Goal: Information Seeking & Learning: Learn about a topic

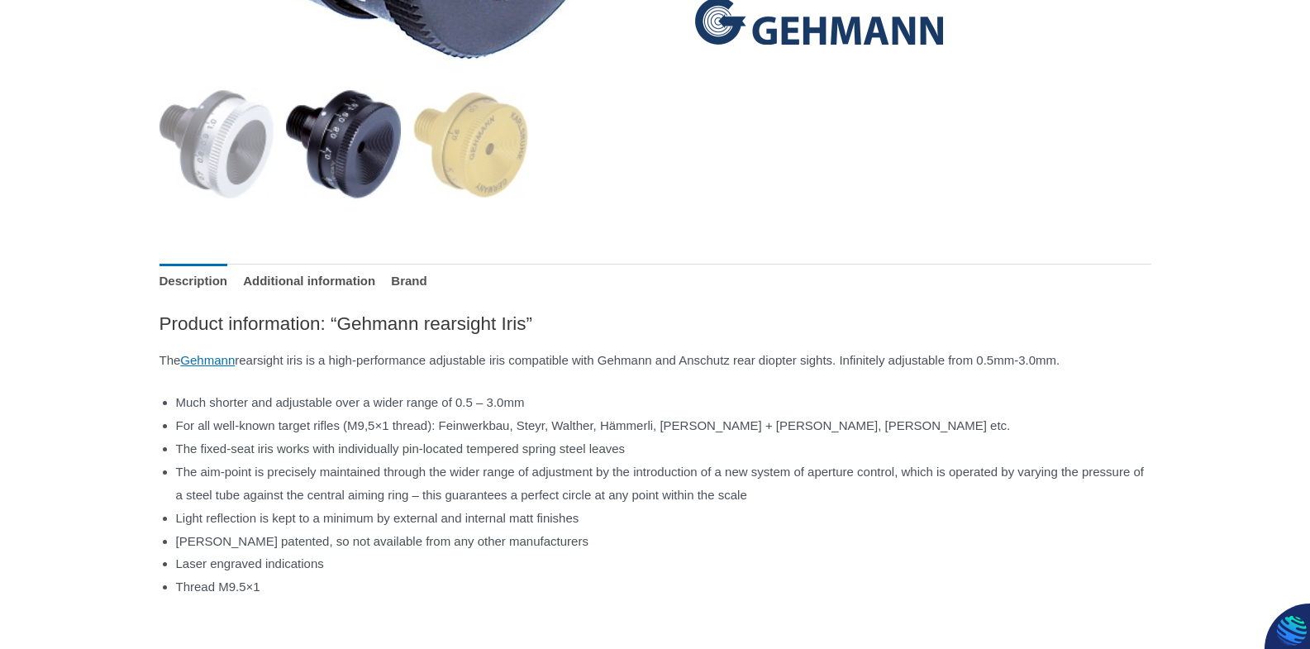
scroll to position [661, 0]
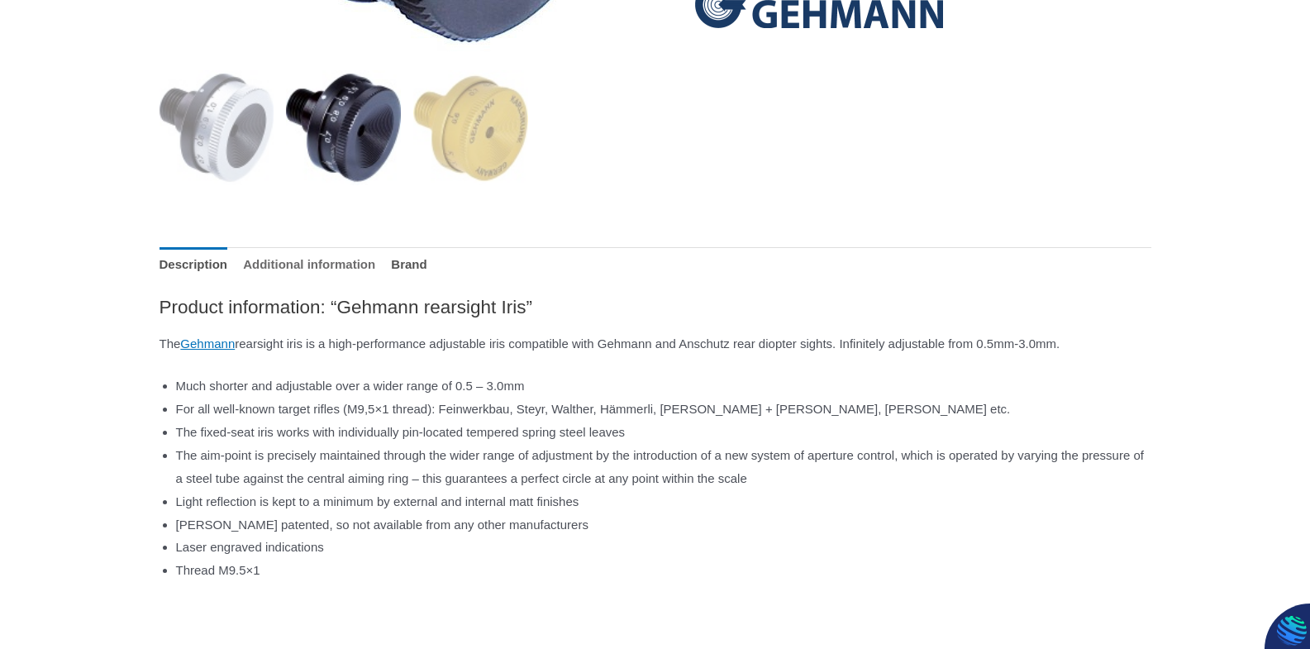
click at [317, 266] on link "Additional information" at bounding box center [309, 265] width 132 height 36
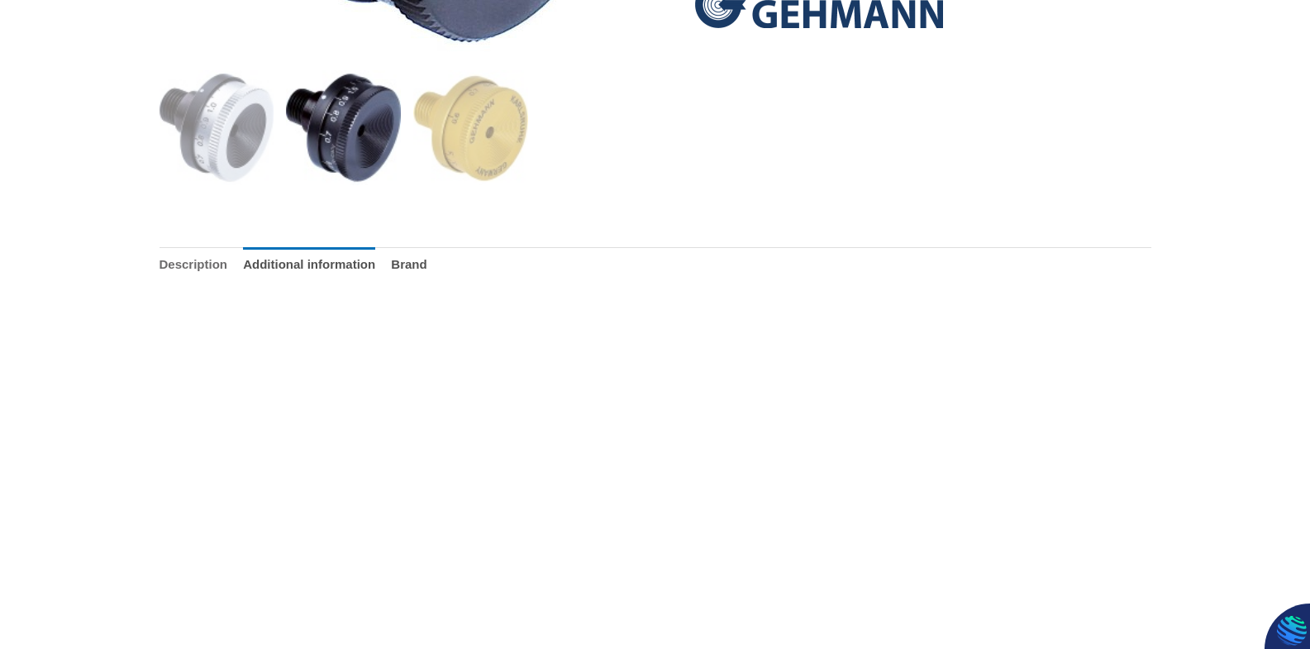
click at [212, 269] on link "Description" at bounding box center [193, 265] width 69 height 36
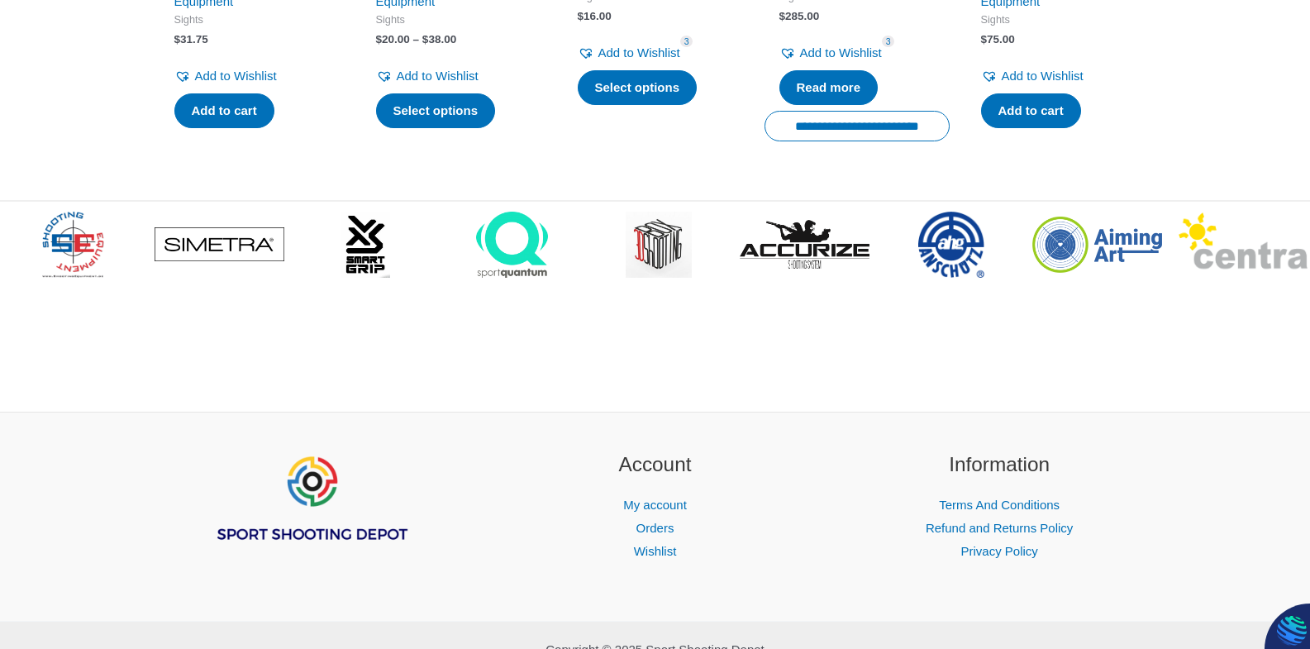
scroll to position [2313, 0]
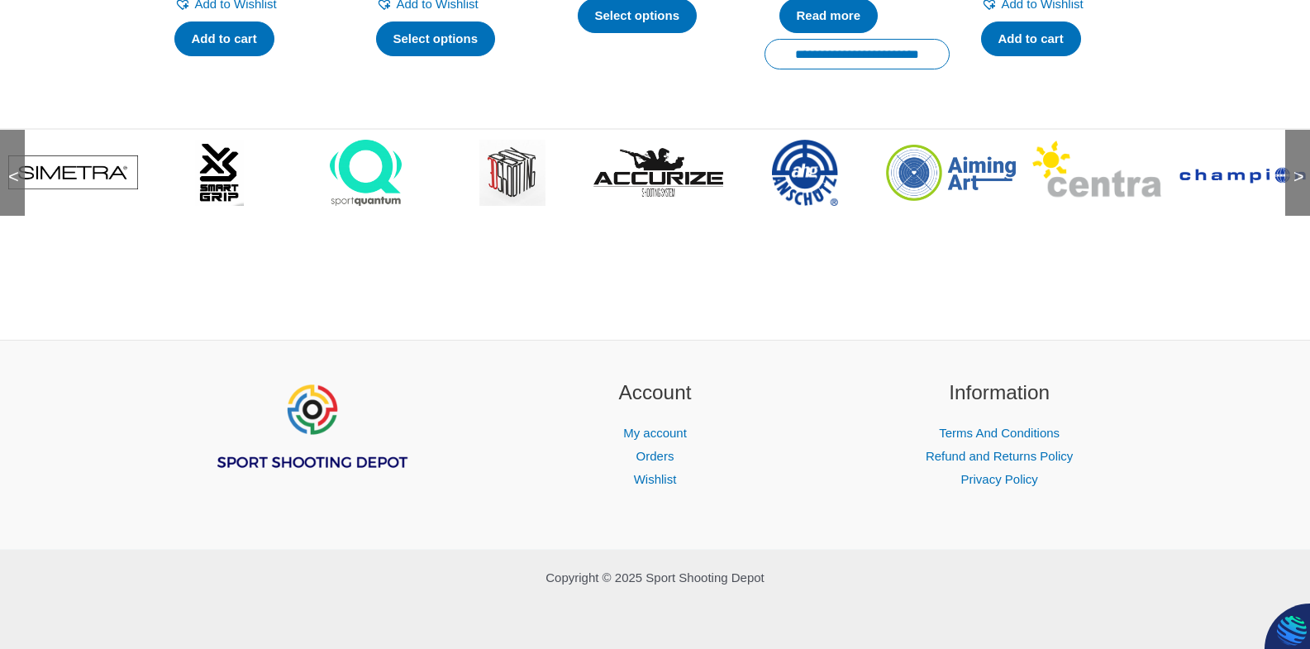
click at [808, 199] on img at bounding box center [805, 173] width 66 height 66
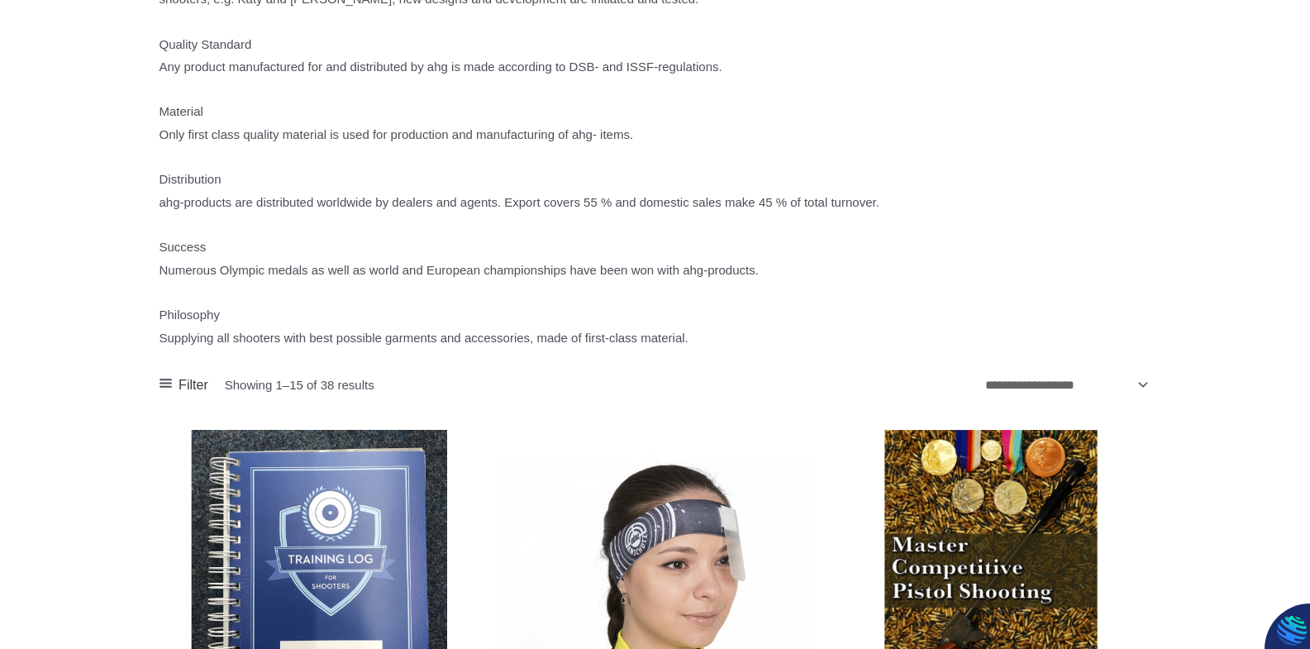
scroll to position [578, 0]
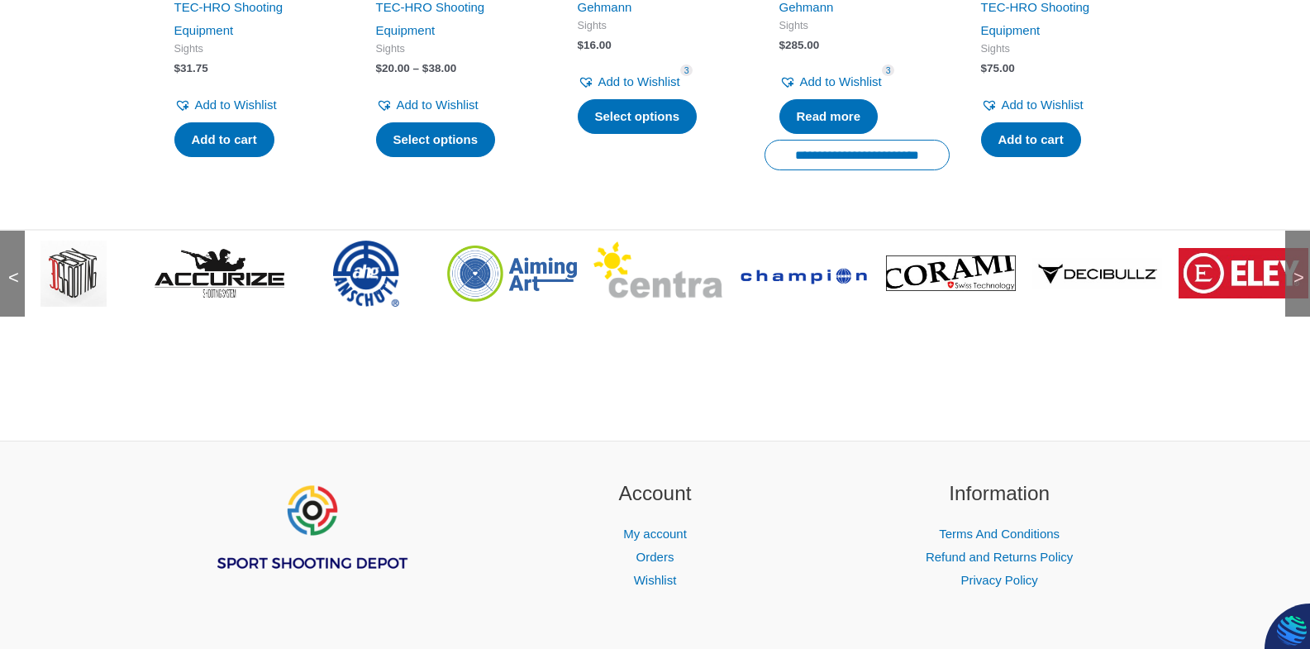
scroll to position [2313, 0]
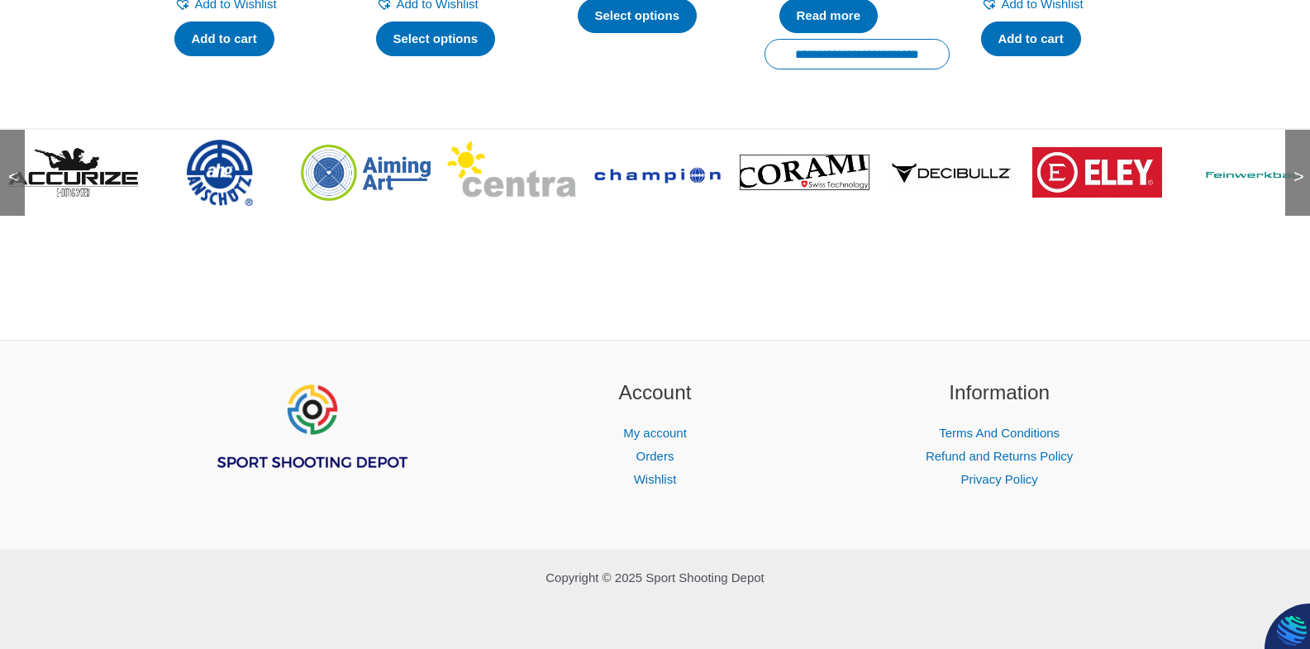
click at [1298, 169] on span ">" at bounding box center [1293, 160] width 17 height 17
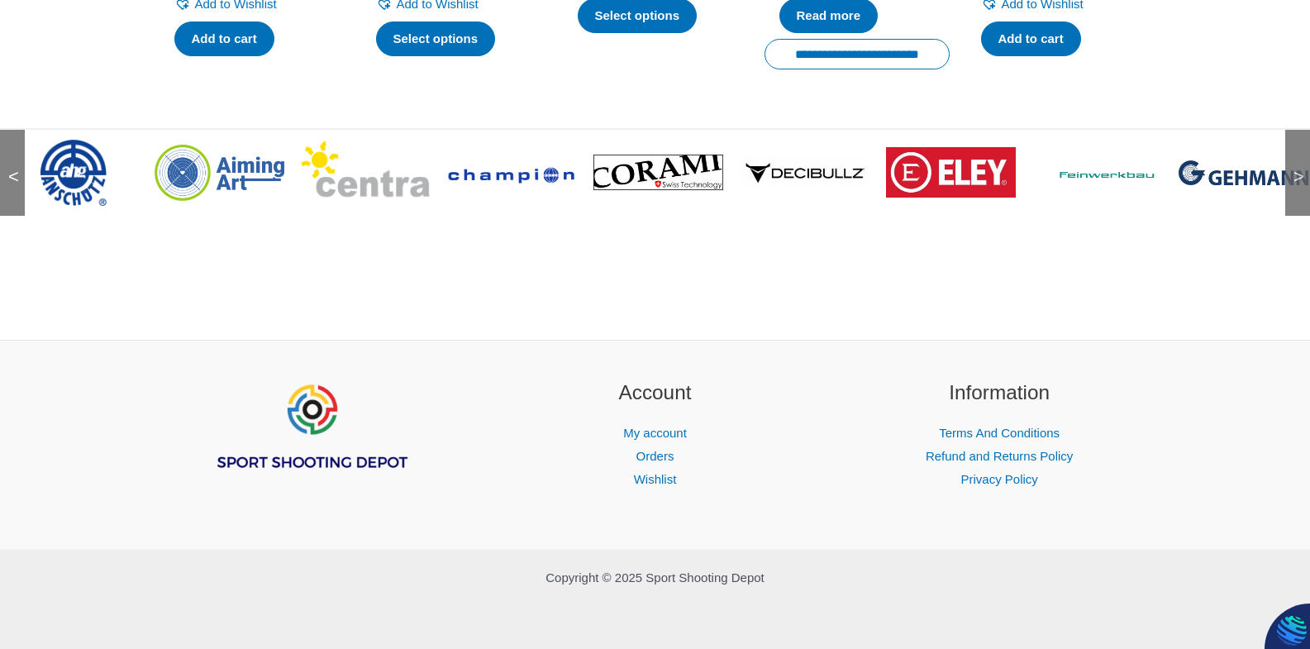
click at [1298, 169] on span ">" at bounding box center [1293, 160] width 17 height 17
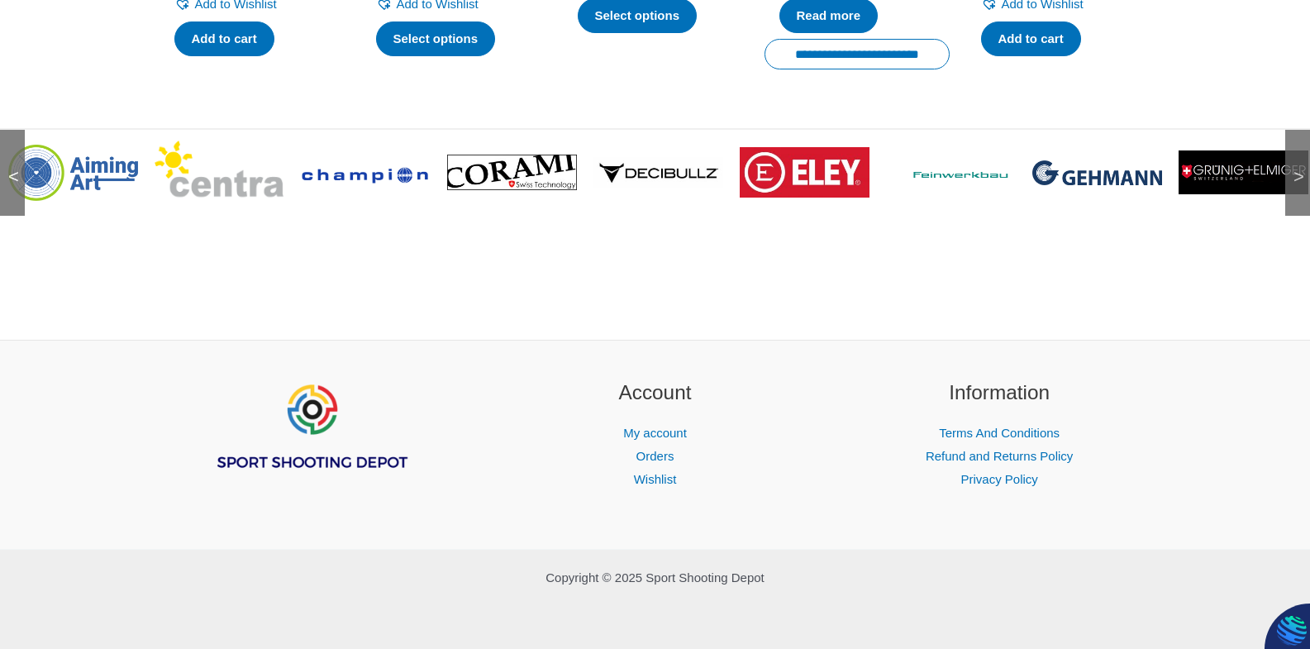
click at [1298, 169] on span ">" at bounding box center [1293, 160] width 17 height 17
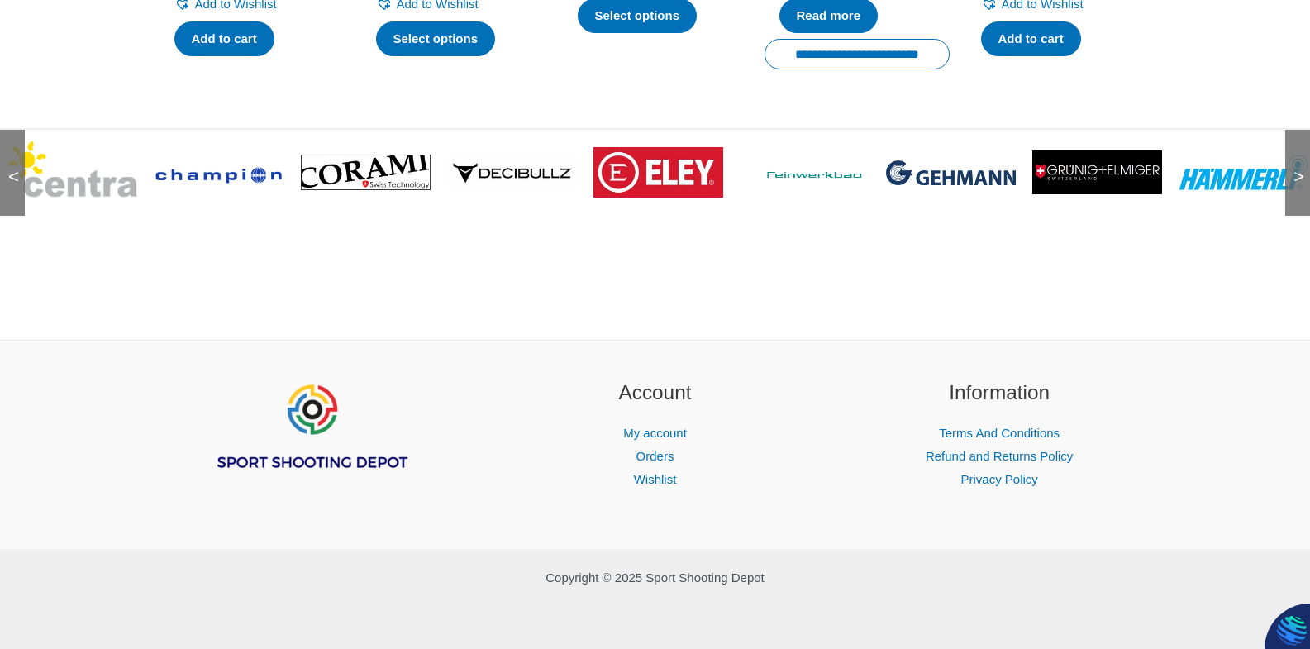
click at [1298, 169] on span ">" at bounding box center [1293, 160] width 17 height 17
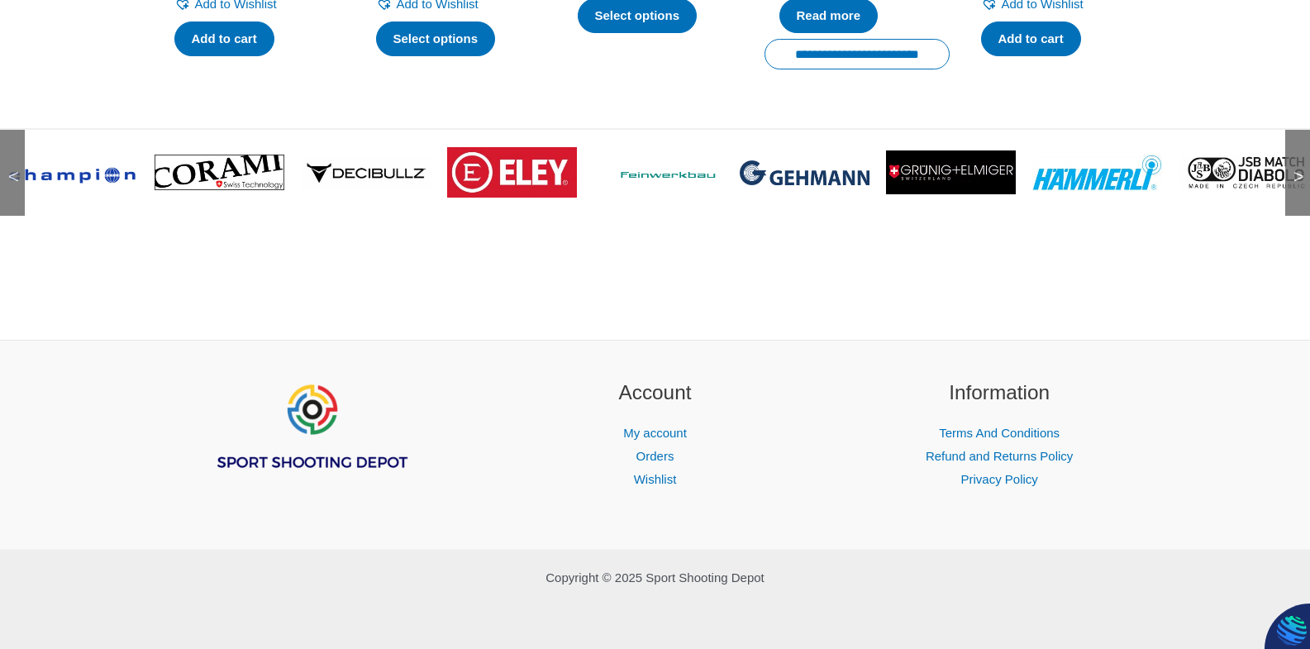
click at [1298, 169] on span ">" at bounding box center [1293, 160] width 17 height 17
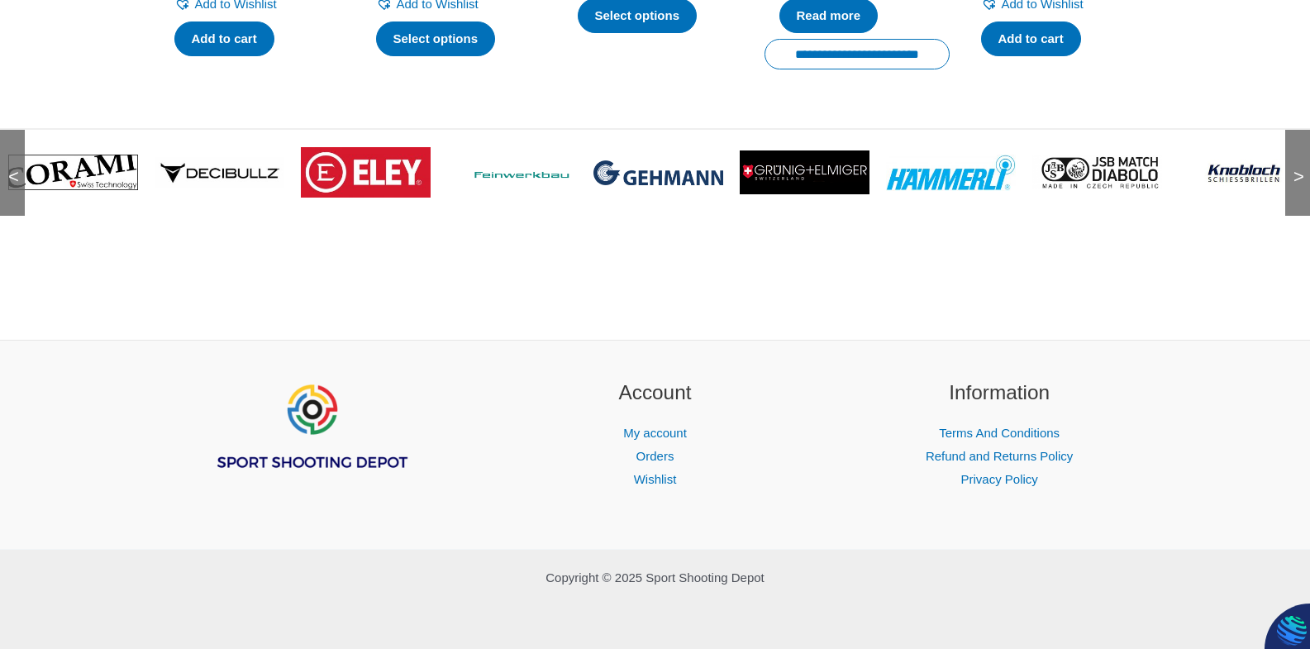
click at [1298, 169] on span ">" at bounding box center [1293, 160] width 17 height 17
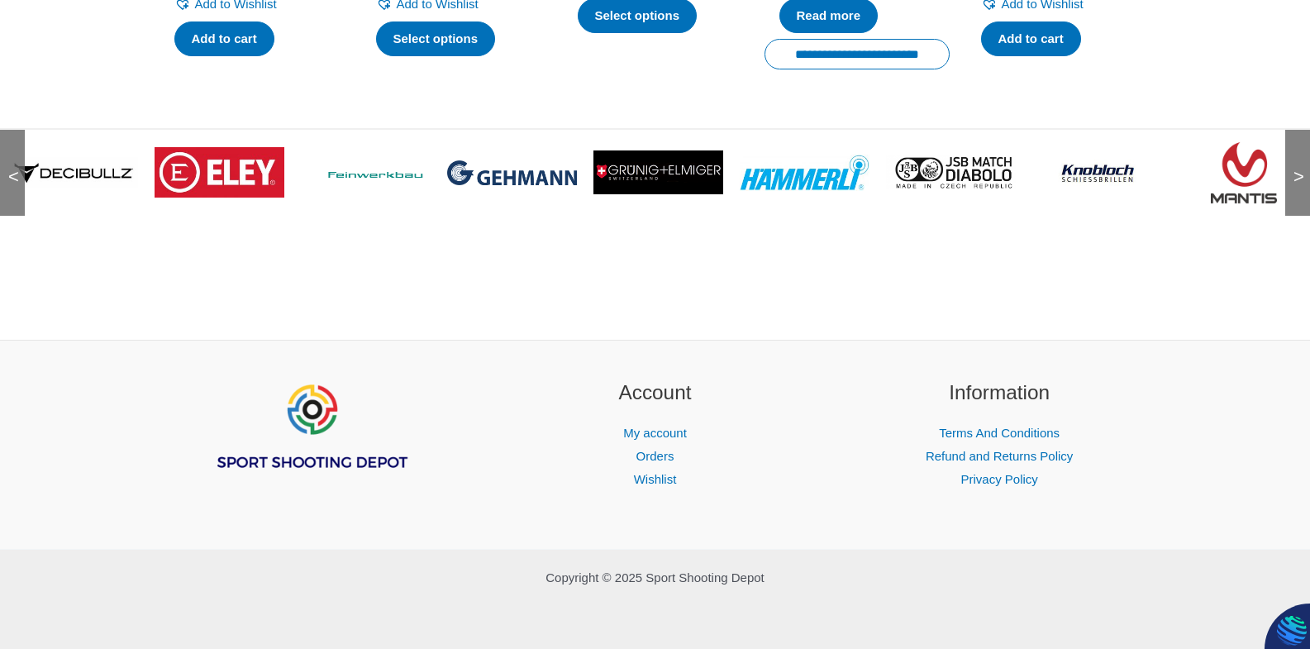
click at [1298, 169] on span ">" at bounding box center [1293, 160] width 17 height 17
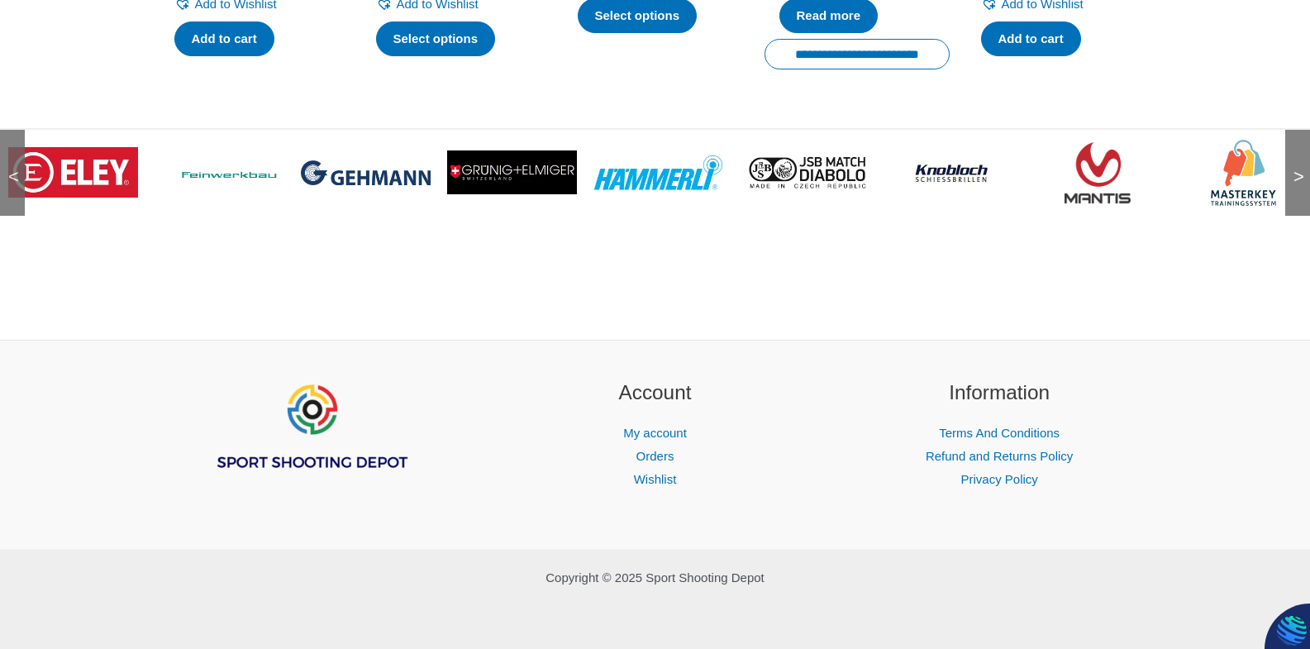
click at [1301, 169] on span ">" at bounding box center [1293, 160] width 17 height 17
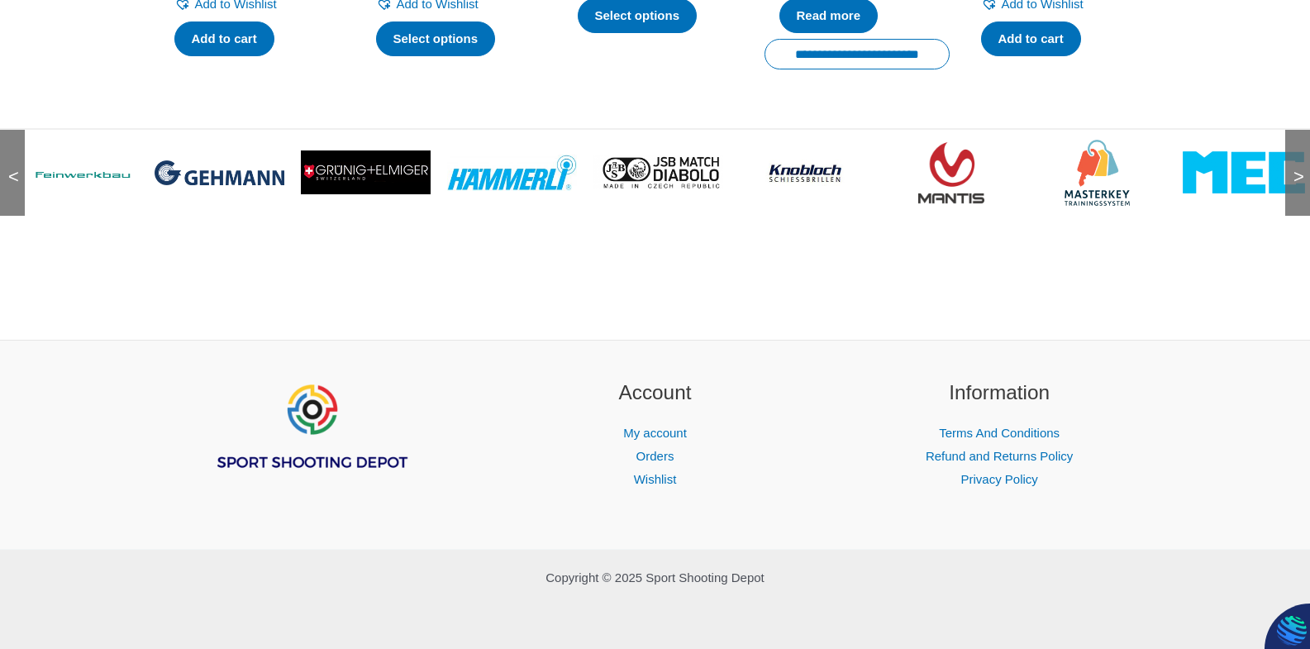
click at [1301, 169] on span ">" at bounding box center [1293, 160] width 17 height 17
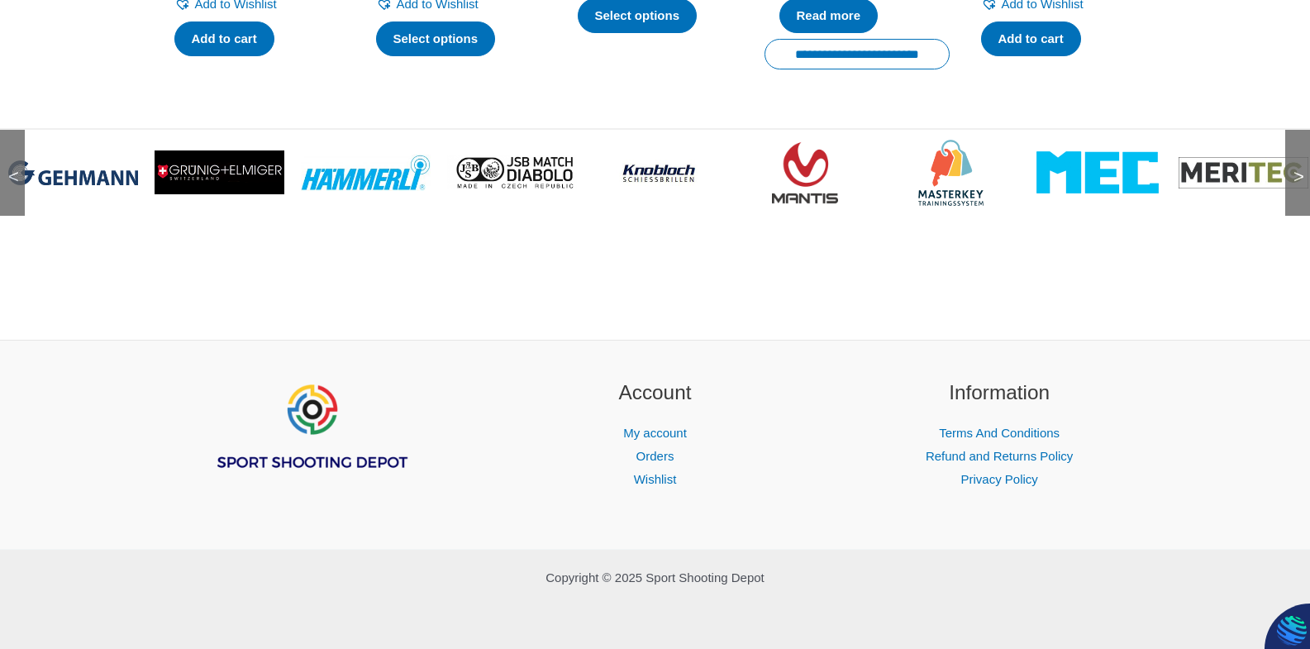
click at [1301, 169] on span ">" at bounding box center [1293, 160] width 17 height 17
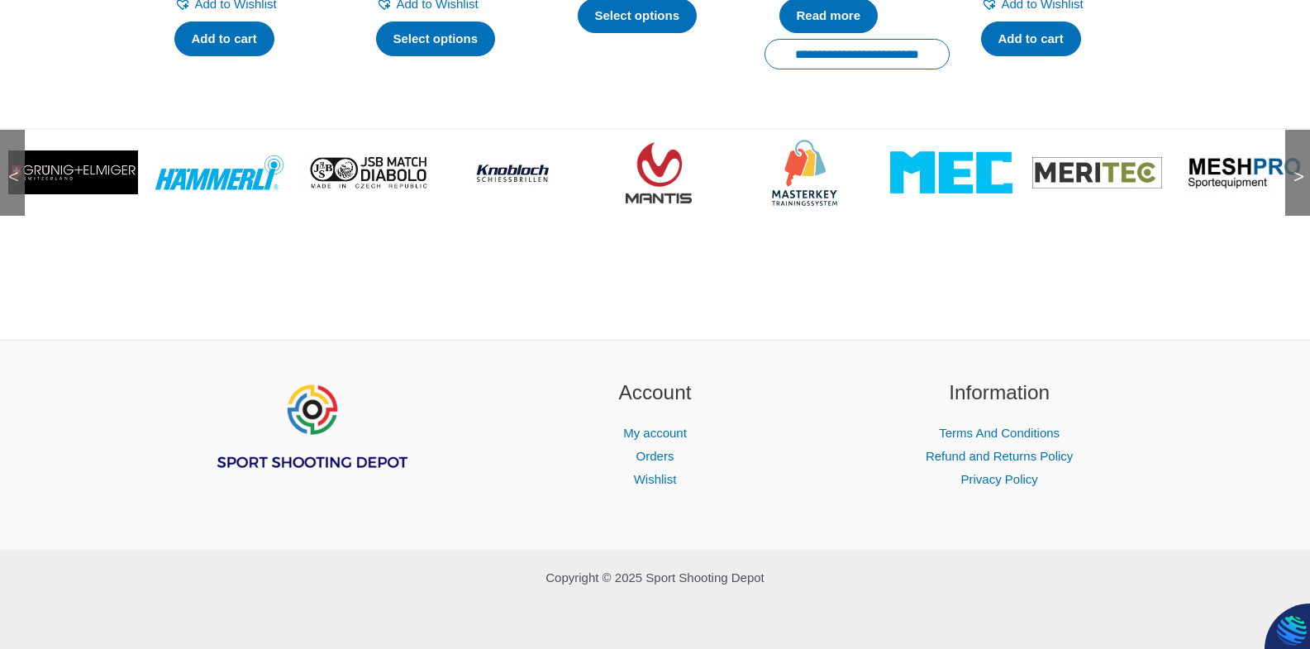
click at [1301, 169] on span ">" at bounding box center [1293, 160] width 17 height 17
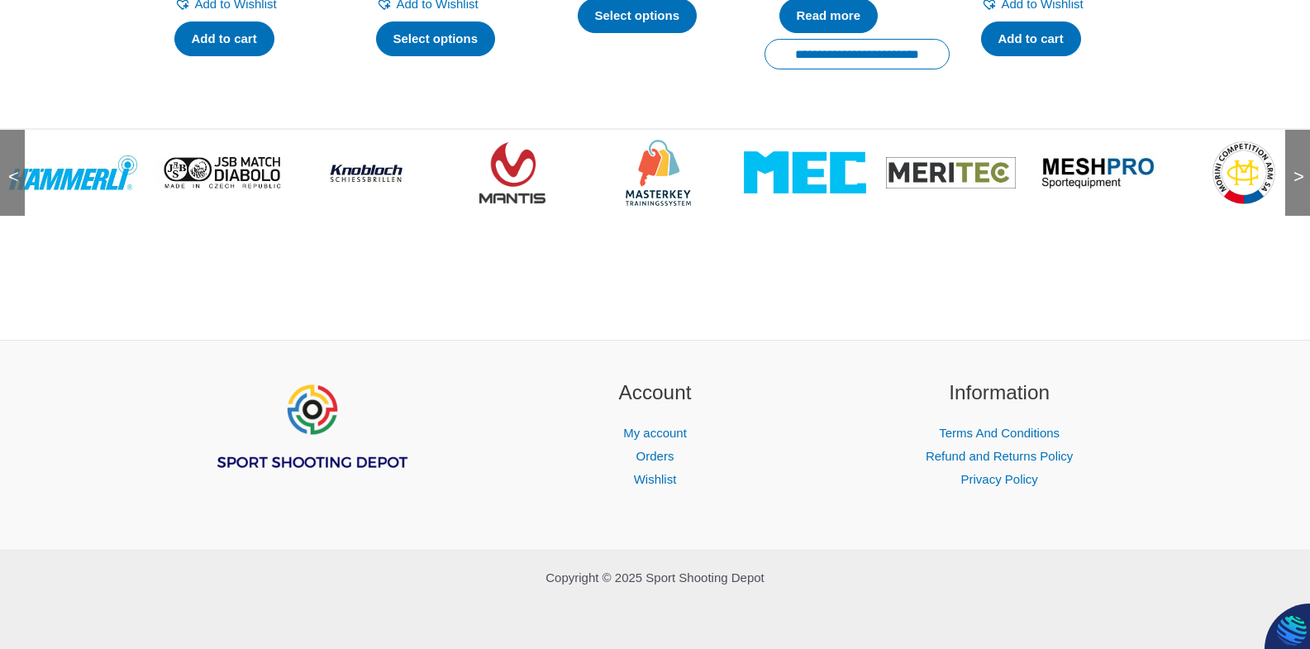
click at [1301, 169] on span ">" at bounding box center [1293, 160] width 17 height 17
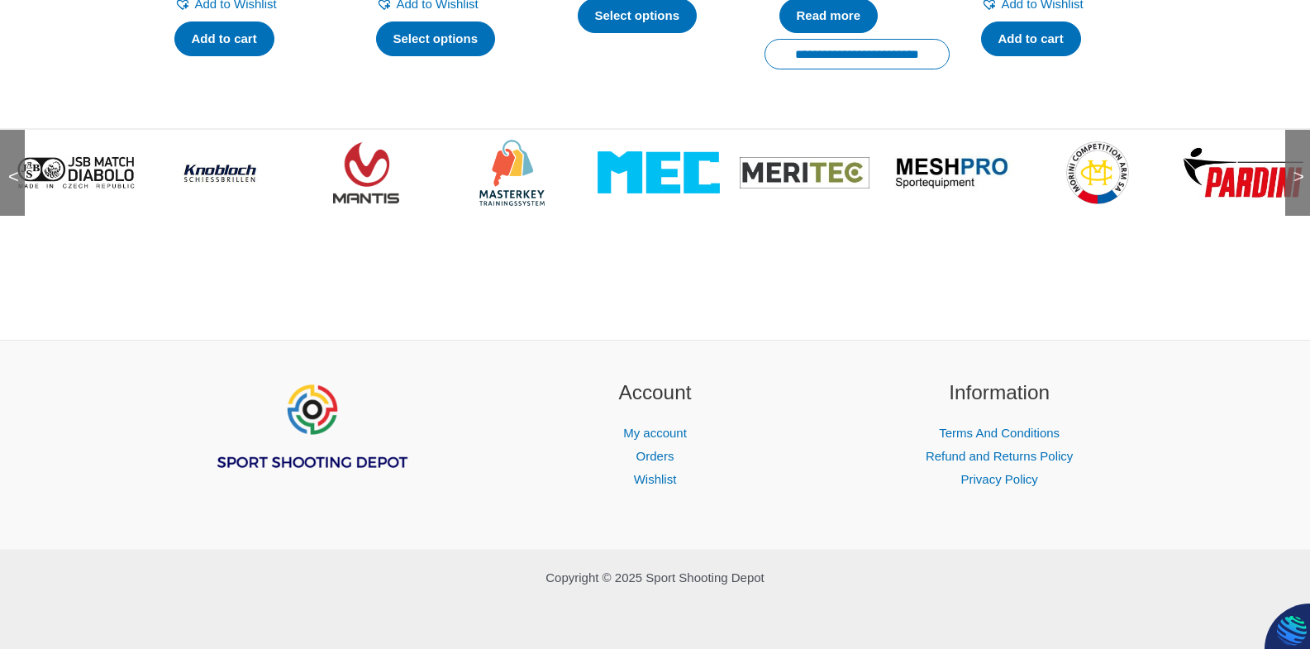
click at [1301, 169] on span ">" at bounding box center [1293, 160] width 17 height 17
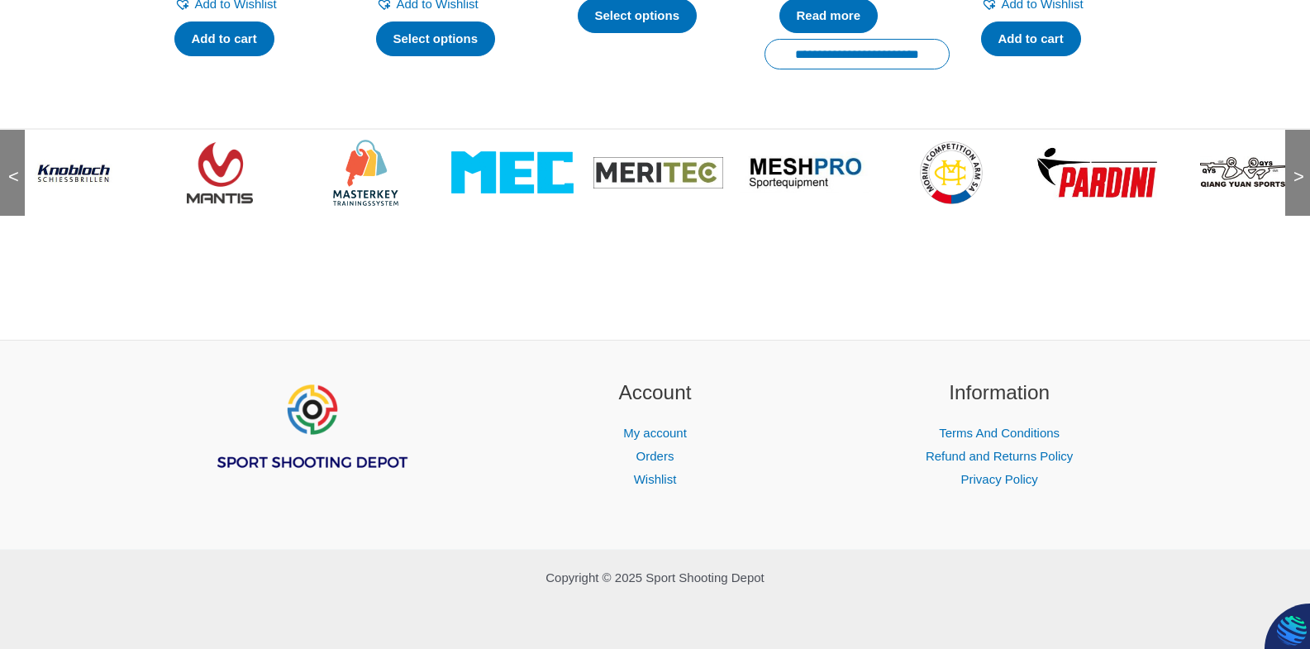
click at [1301, 169] on span ">" at bounding box center [1293, 160] width 17 height 17
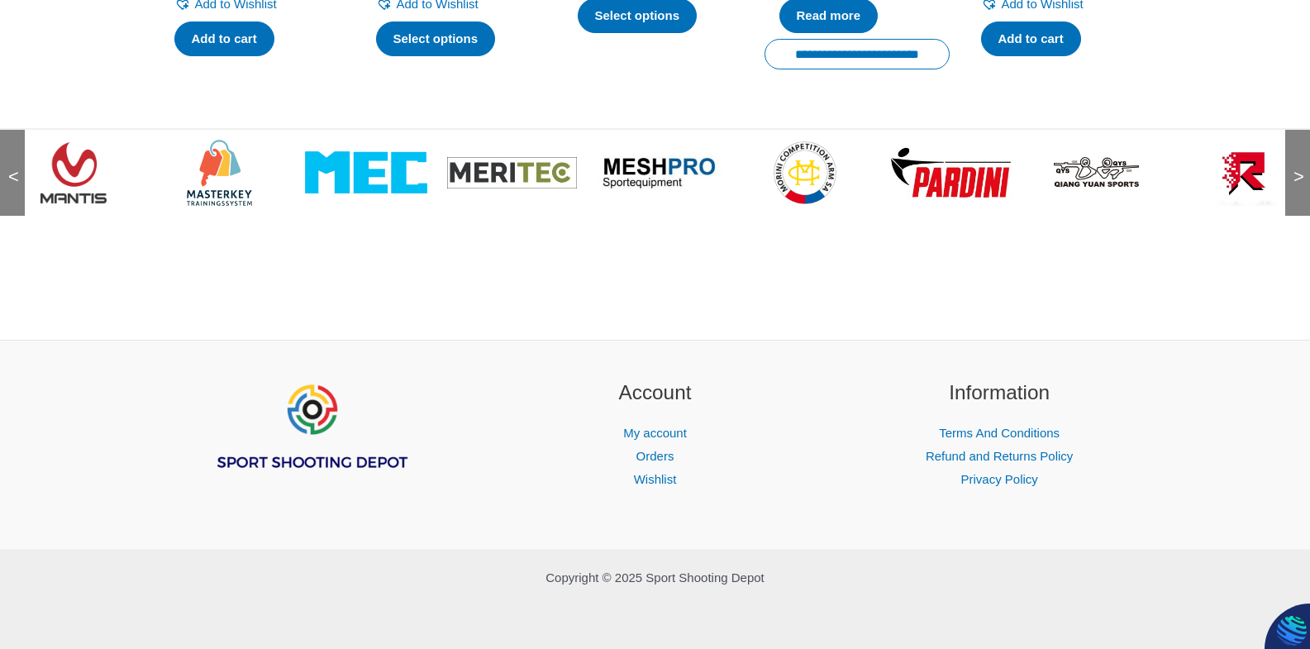
click at [1301, 169] on span ">" at bounding box center [1293, 160] width 17 height 17
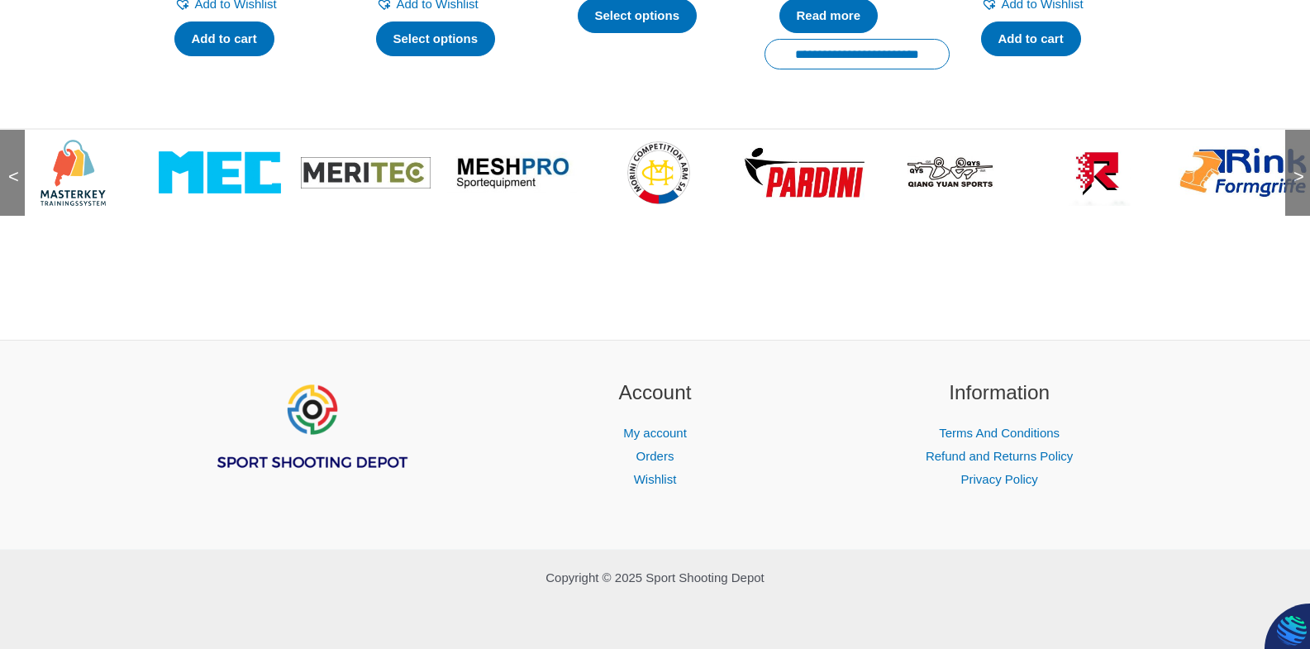
click at [1301, 169] on span ">" at bounding box center [1293, 160] width 17 height 17
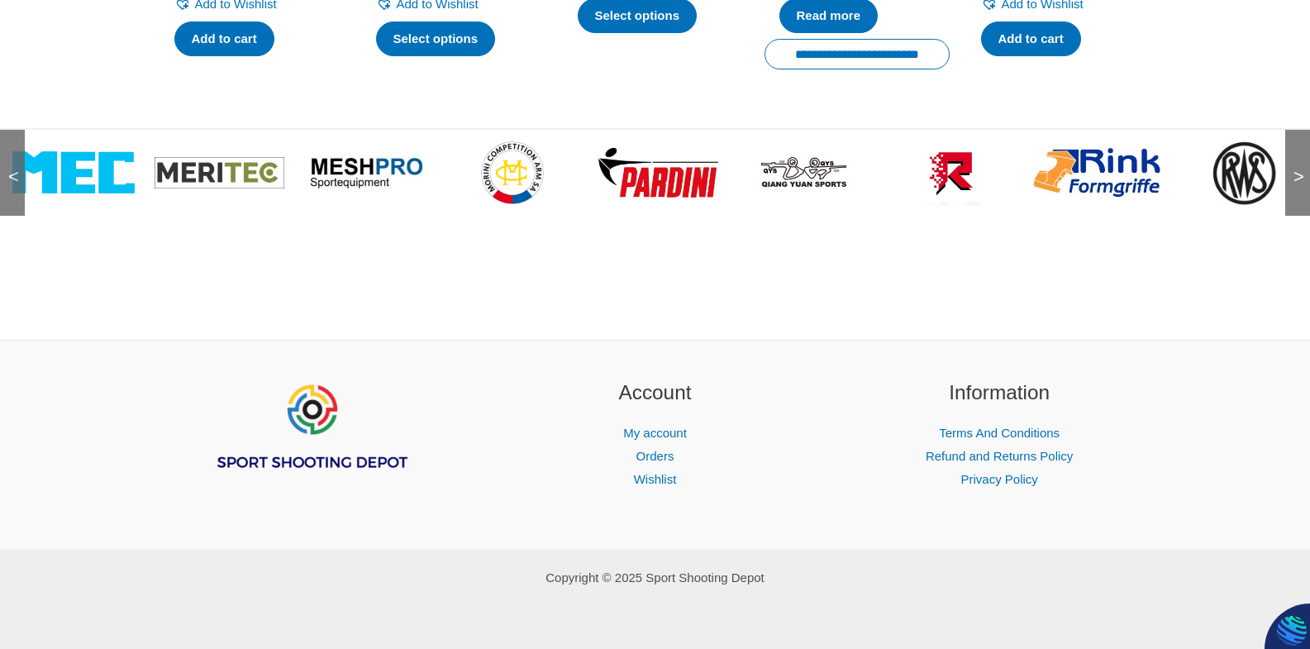
click at [1301, 169] on span ">" at bounding box center [1293, 160] width 17 height 17
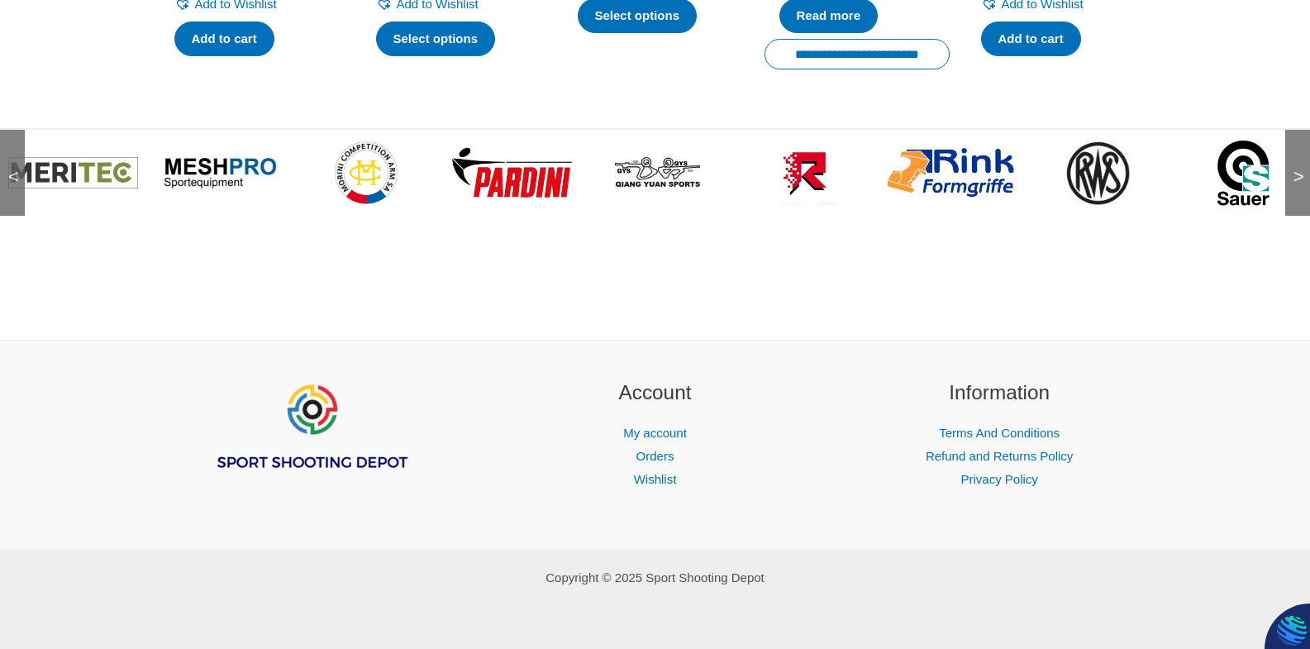
click at [1301, 169] on span ">" at bounding box center [1293, 160] width 17 height 17
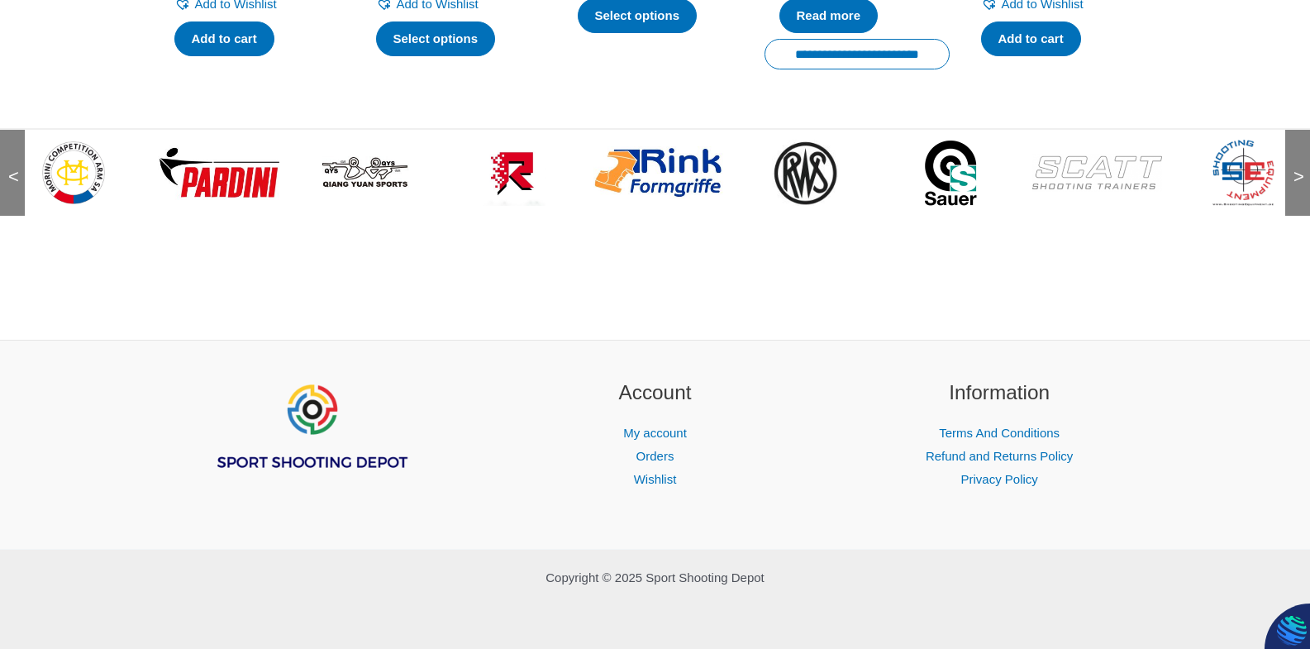
click at [1301, 169] on span ">" at bounding box center [1293, 160] width 17 height 17
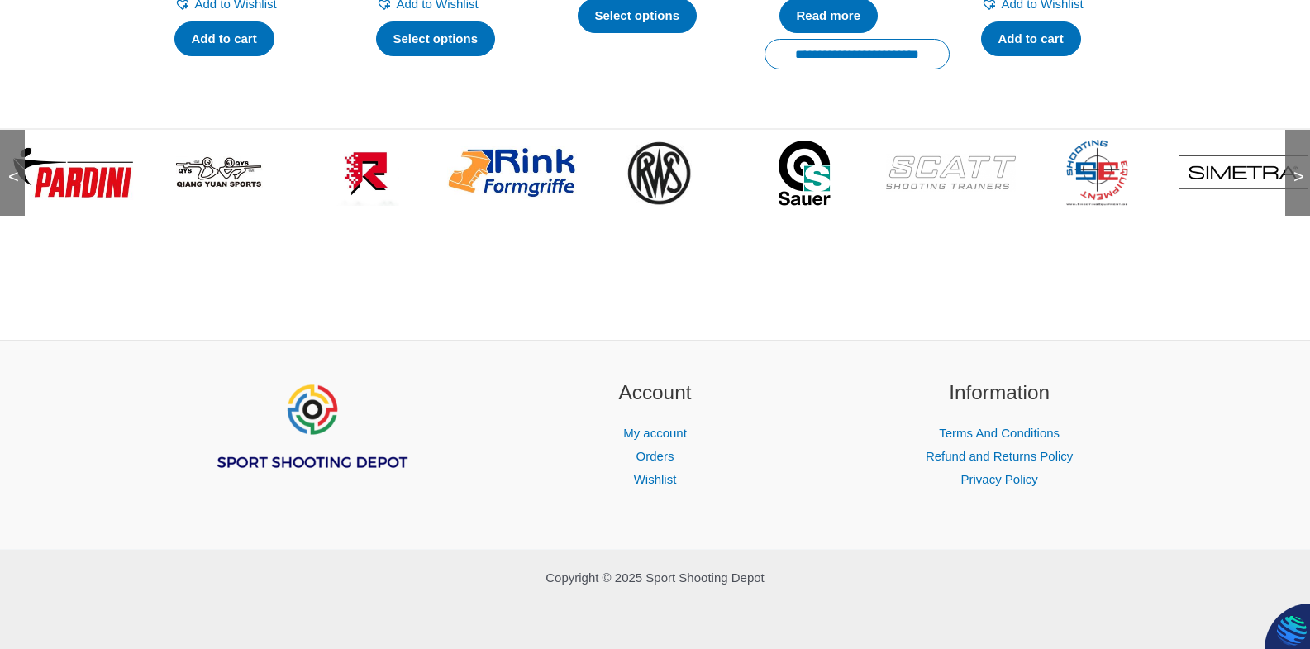
click at [1301, 169] on span ">" at bounding box center [1293, 160] width 17 height 17
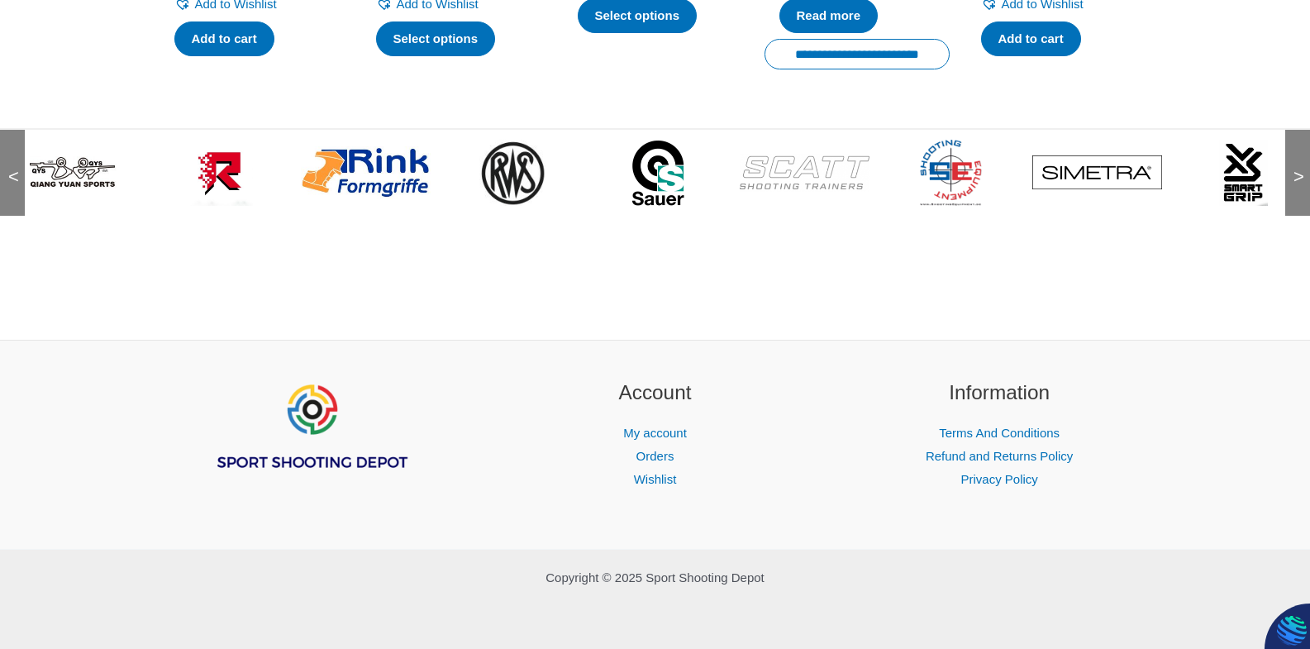
click at [1301, 169] on span ">" at bounding box center [1293, 160] width 17 height 17
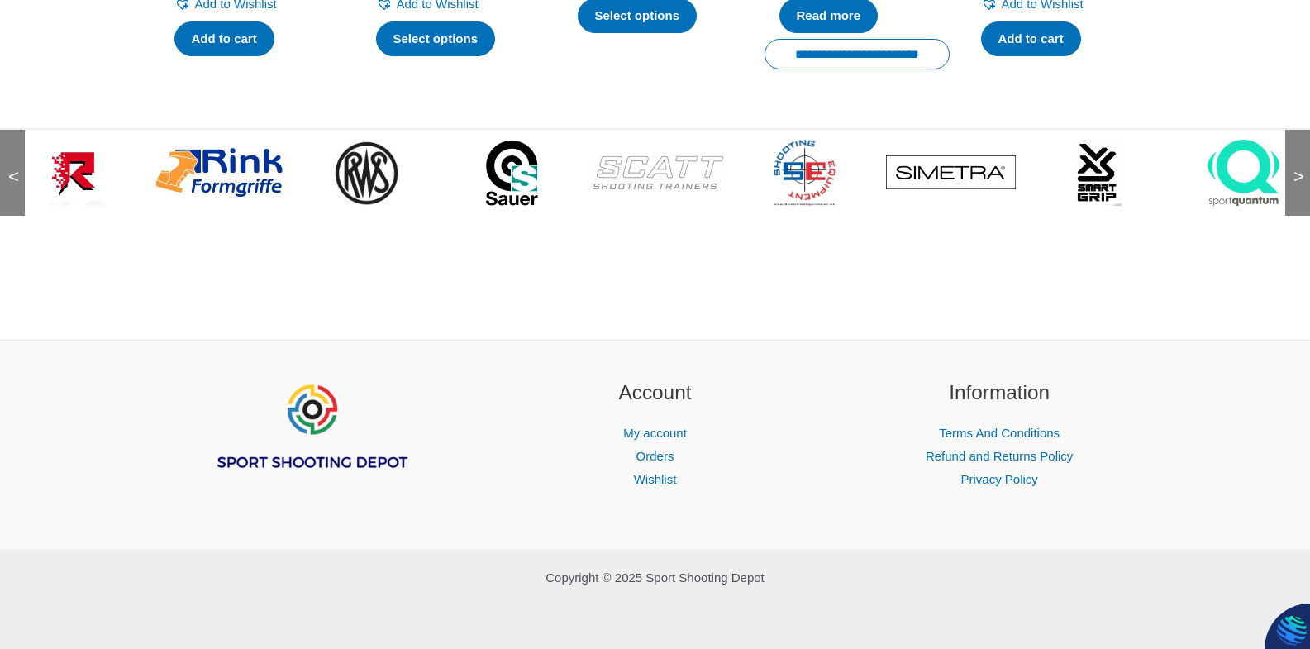
click at [1301, 169] on span ">" at bounding box center [1293, 160] width 17 height 17
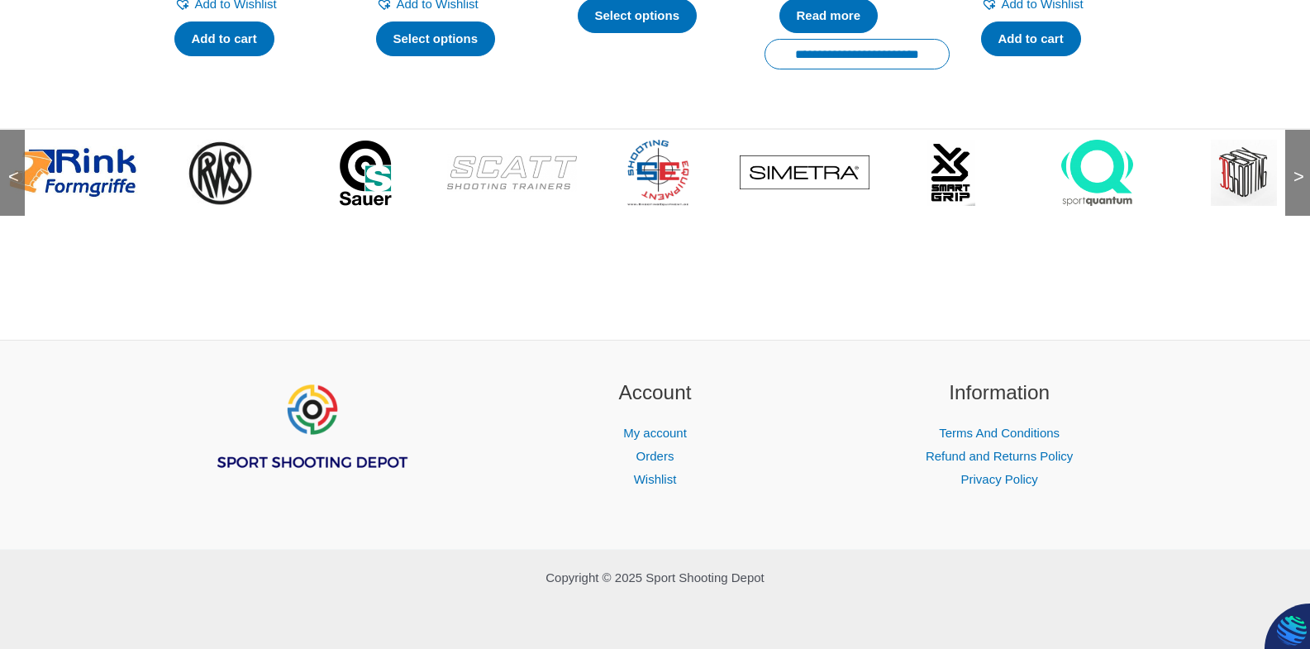
click at [1301, 169] on span ">" at bounding box center [1293, 160] width 17 height 17
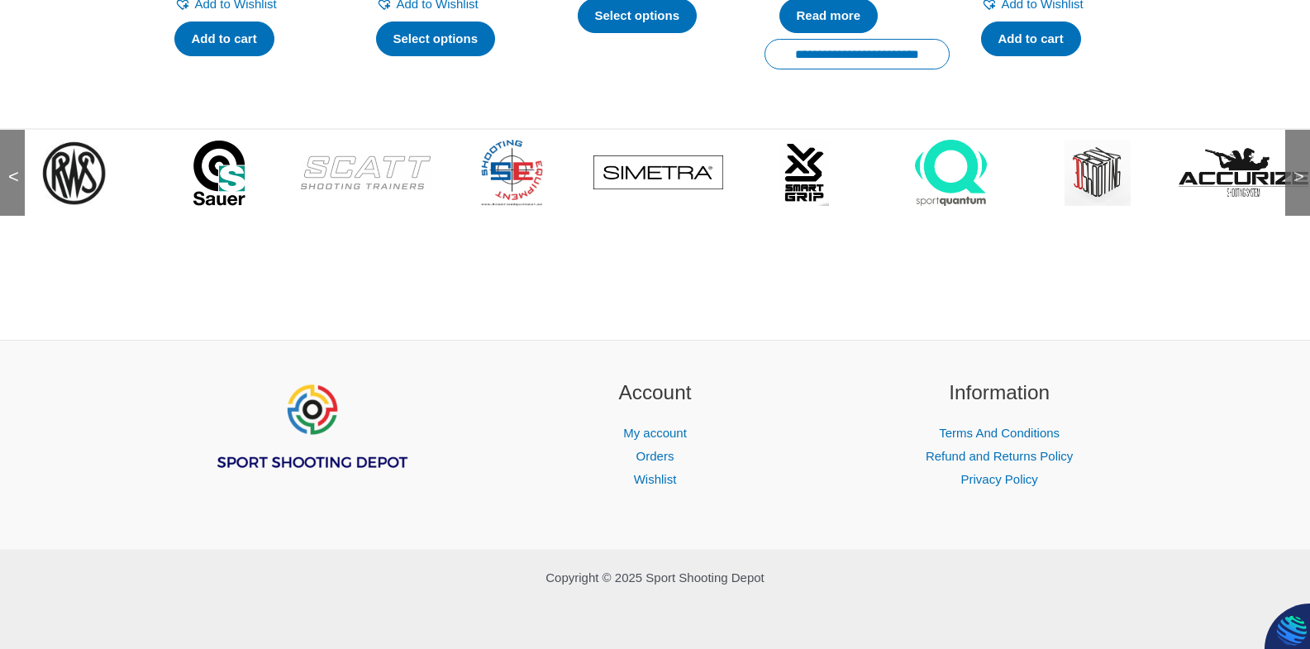
click at [1301, 169] on span ">" at bounding box center [1293, 160] width 17 height 17
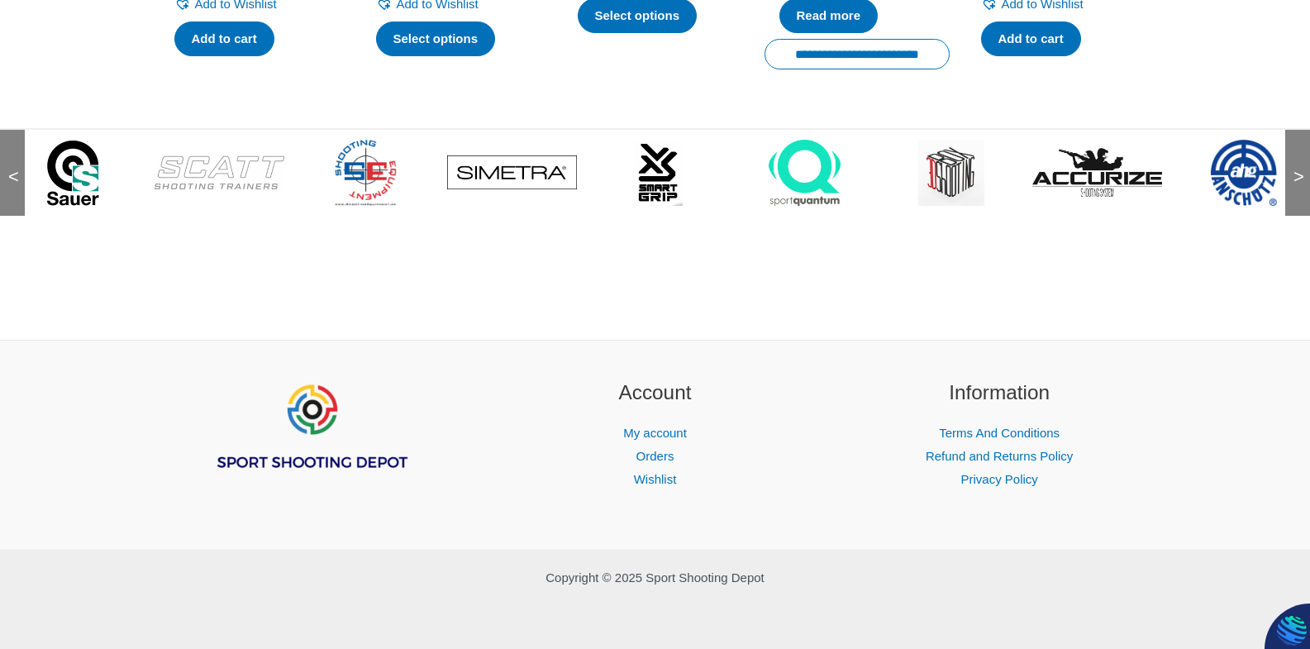
click at [1301, 169] on span ">" at bounding box center [1293, 160] width 17 height 17
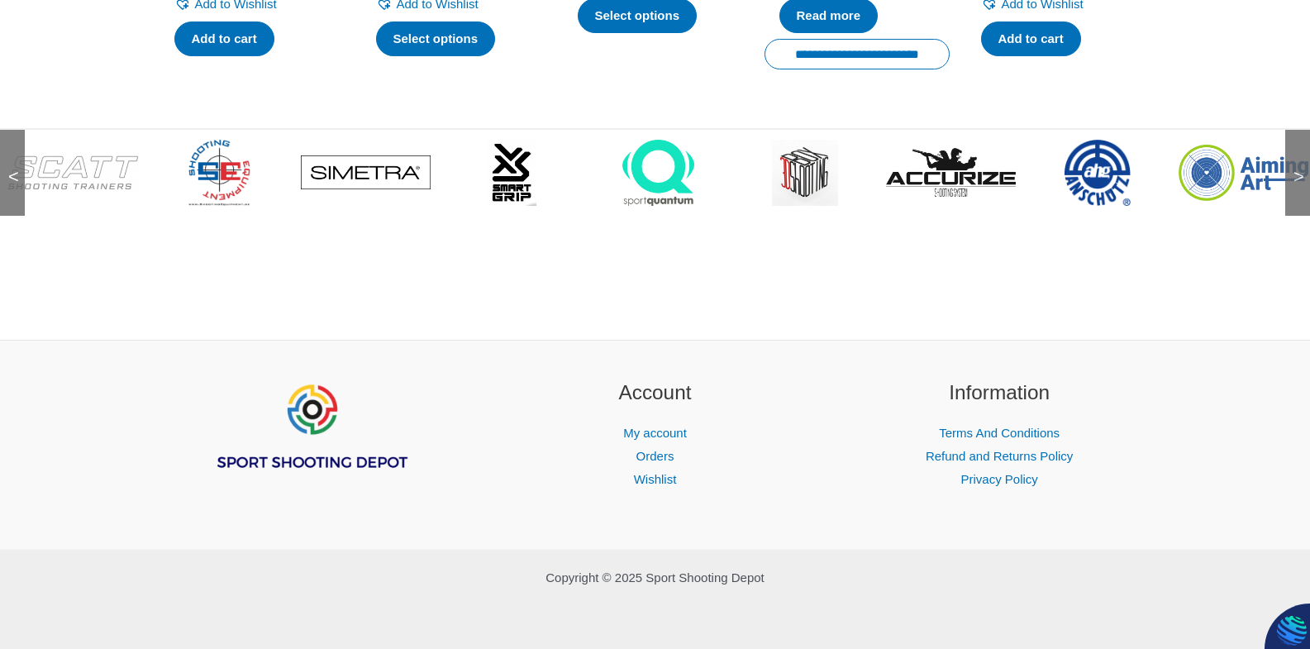
click at [1301, 169] on span ">" at bounding box center [1293, 160] width 17 height 17
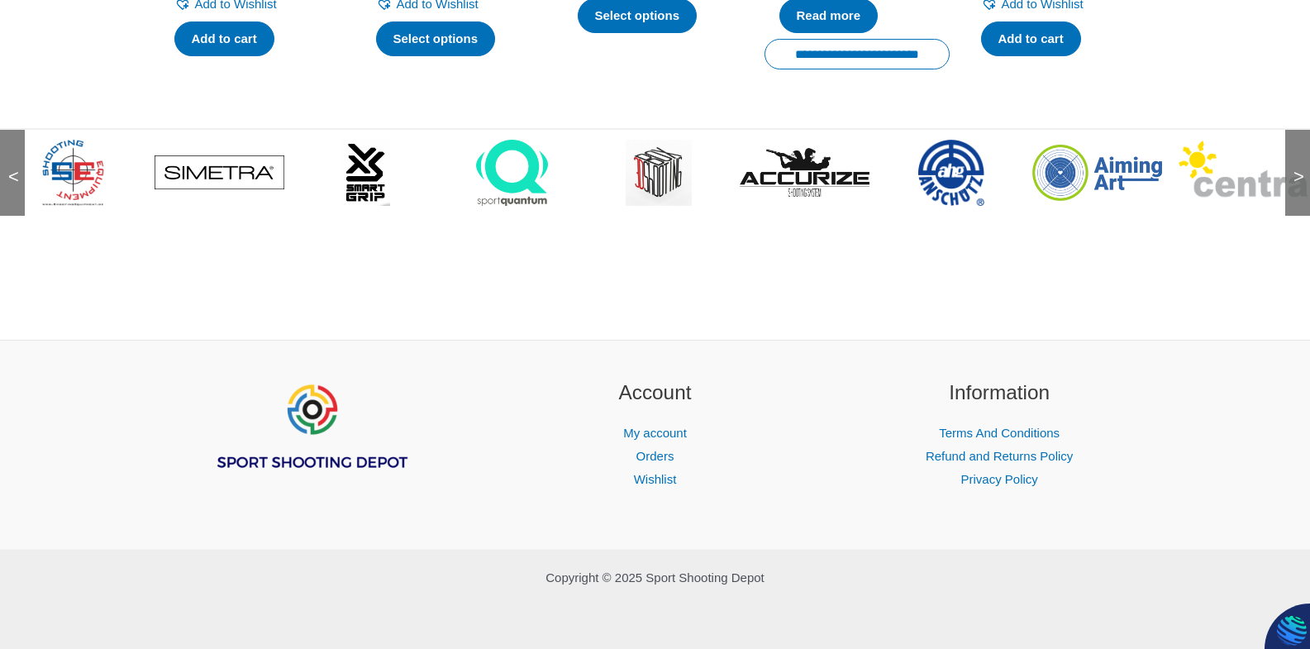
click at [1301, 169] on span ">" at bounding box center [1293, 160] width 17 height 17
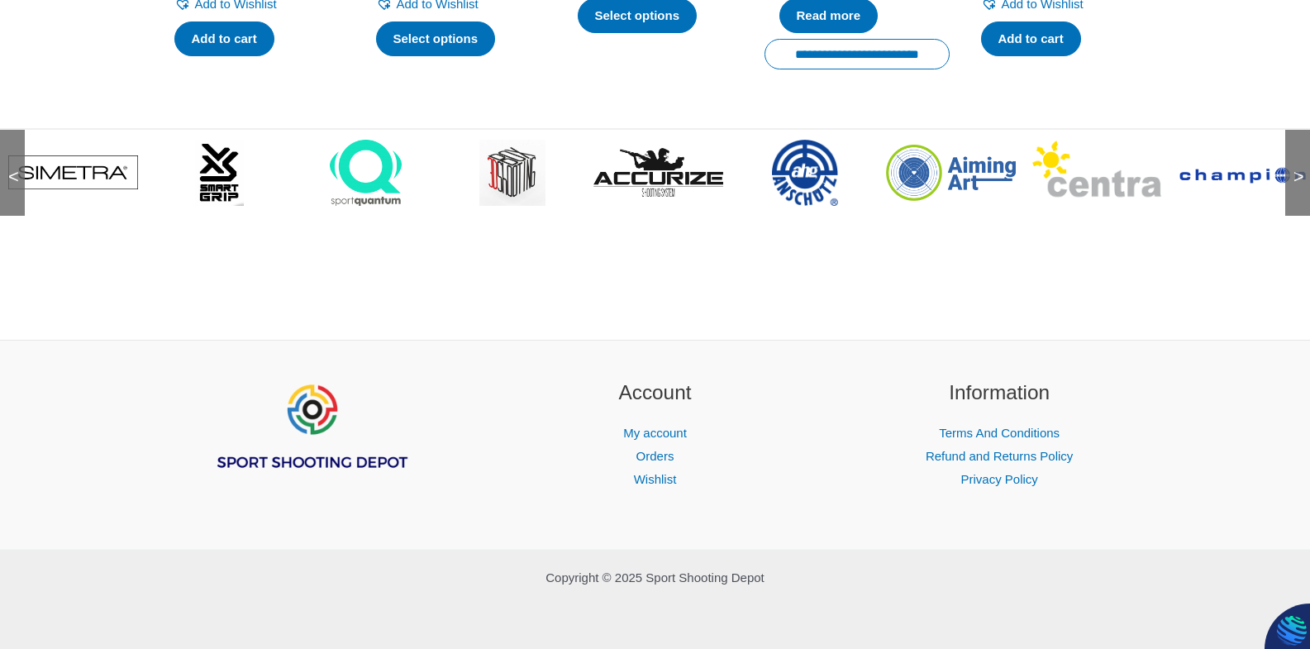
click at [1301, 169] on span ">" at bounding box center [1293, 160] width 17 height 17
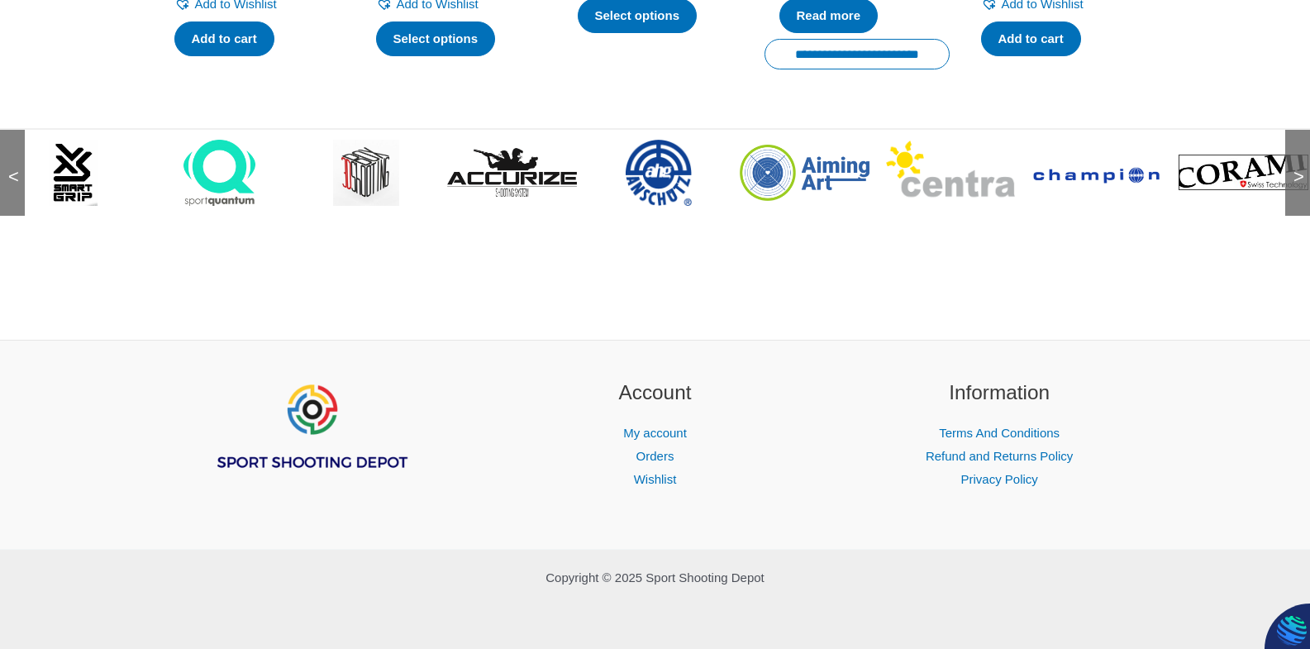
click at [1301, 169] on span ">" at bounding box center [1293, 160] width 17 height 17
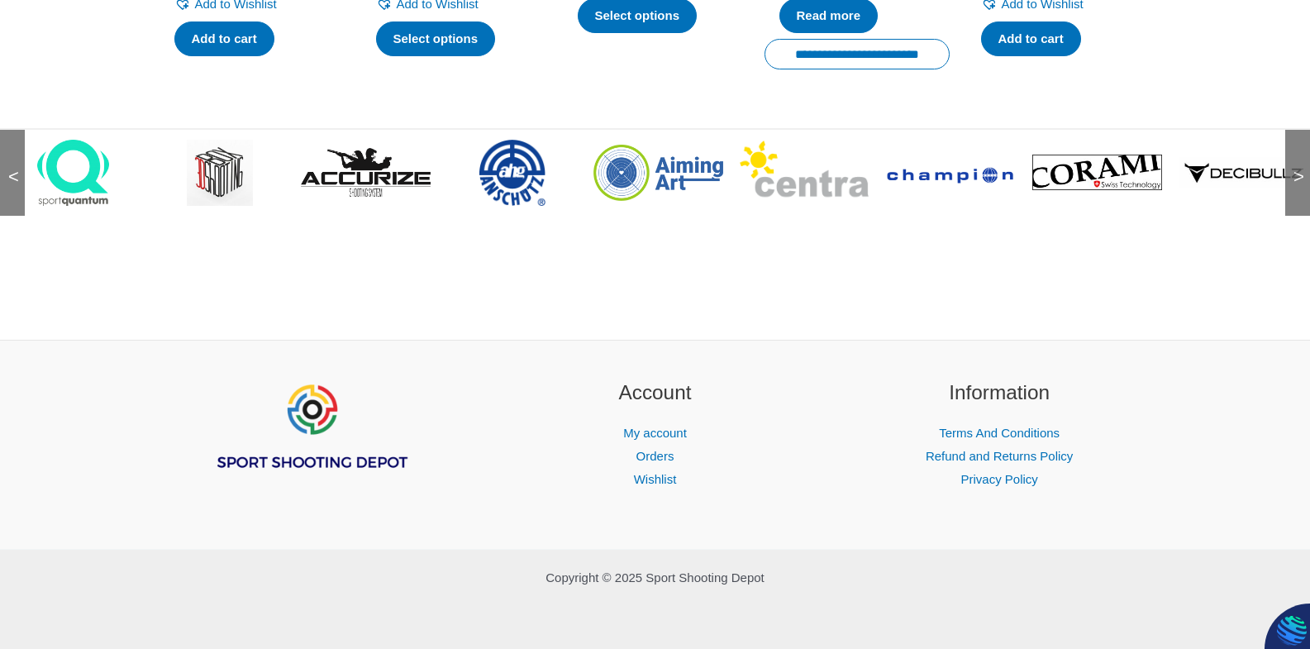
click at [1301, 169] on span ">" at bounding box center [1293, 160] width 17 height 17
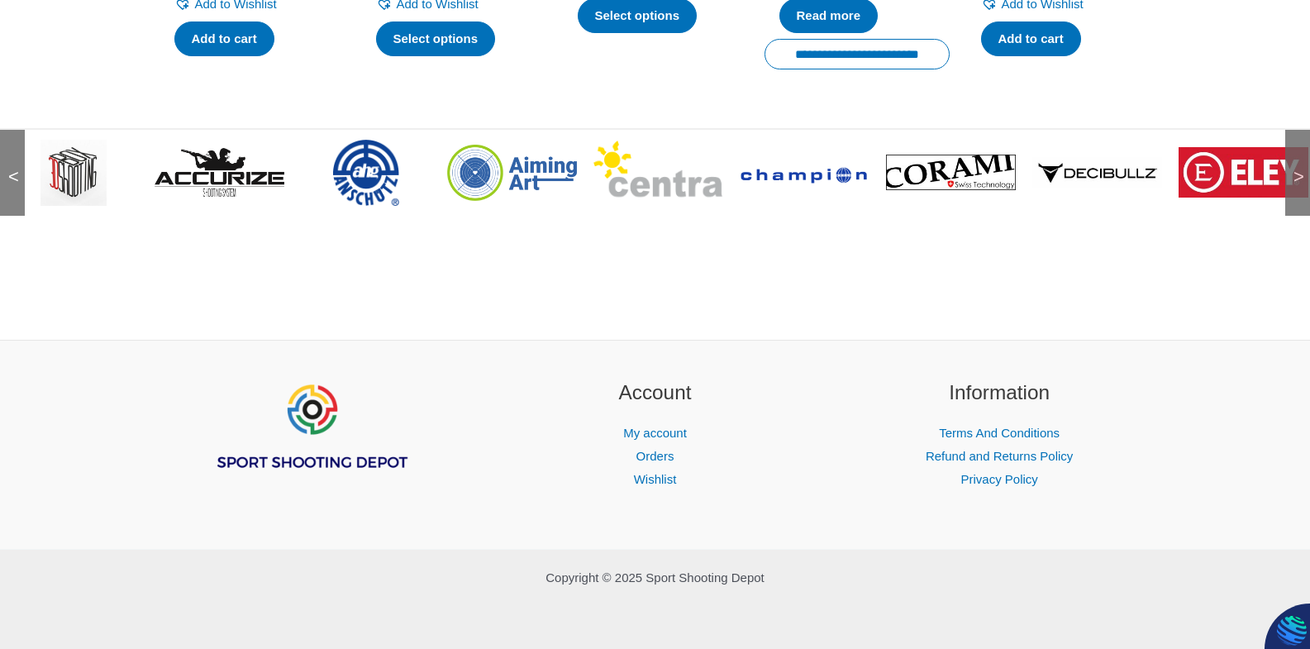
click at [1301, 169] on span ">" at bounding box center [1293, 160] width 17 height 17
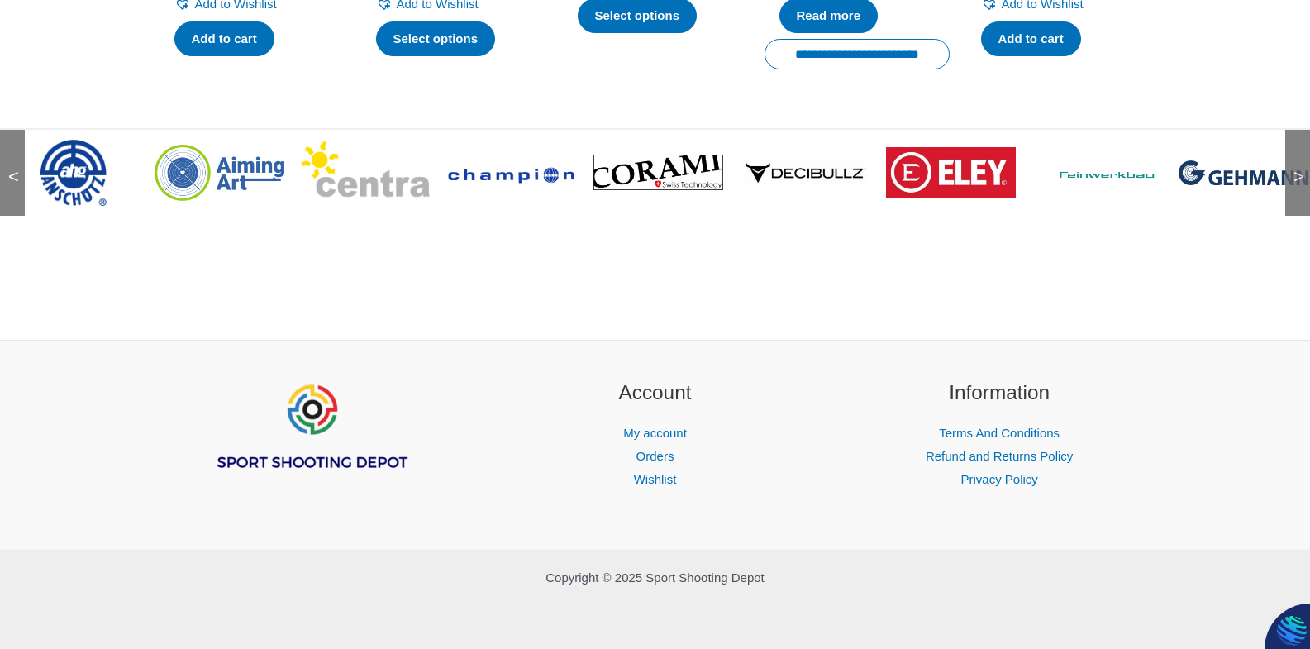
scroll to position [2326, 0]
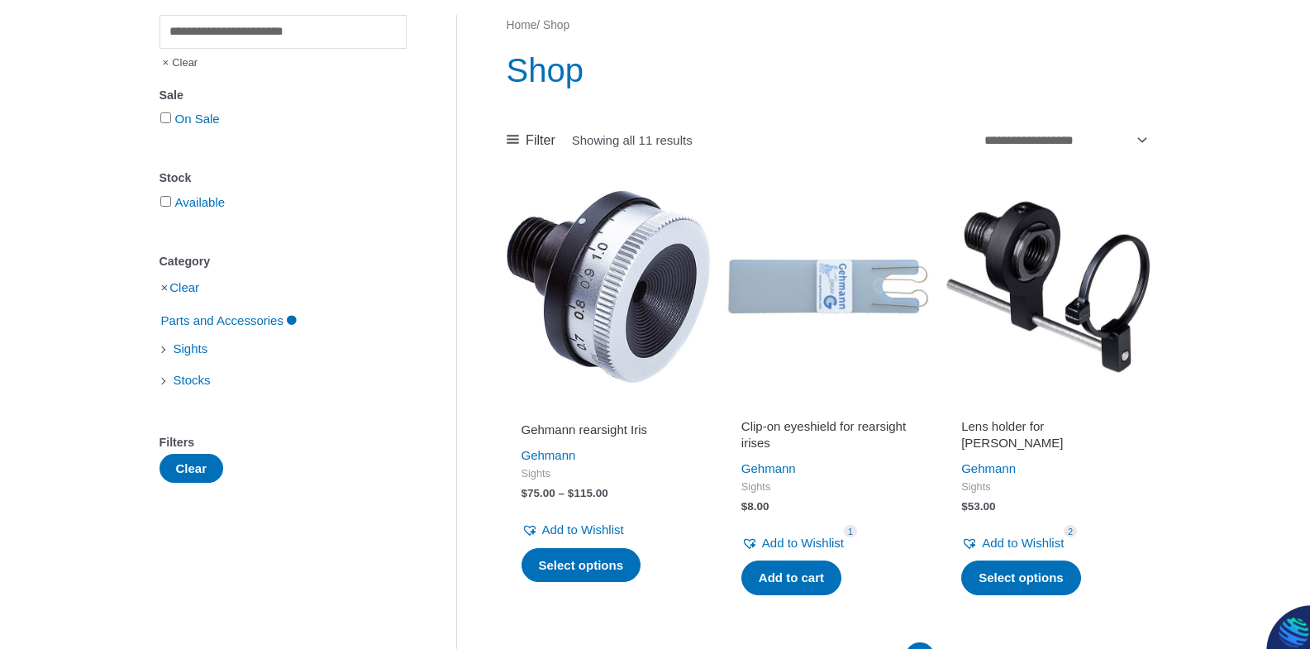
scroll to position [165, 0]
